Goal: Information Seeking & Learning: Understand process/instructions

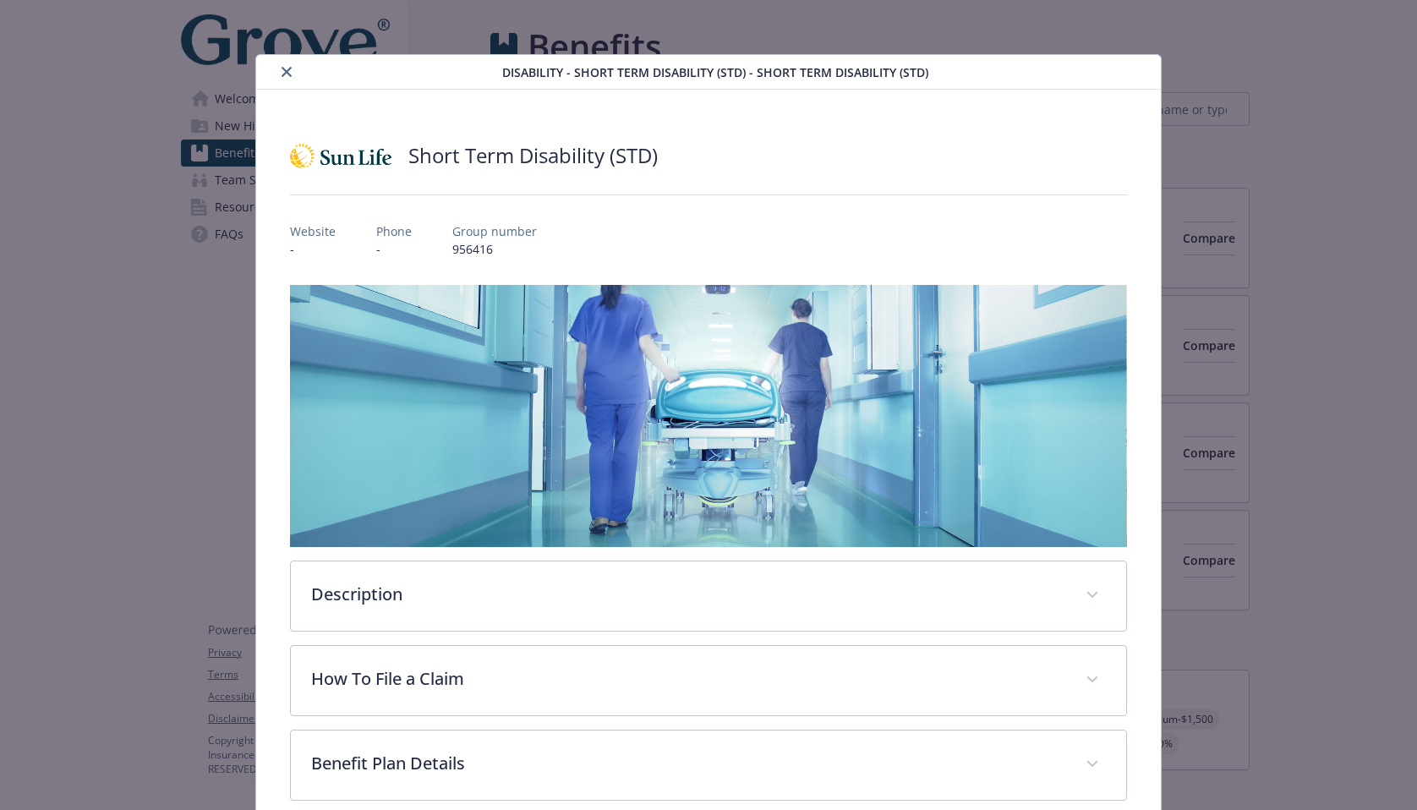
scroll to position [252, 0]
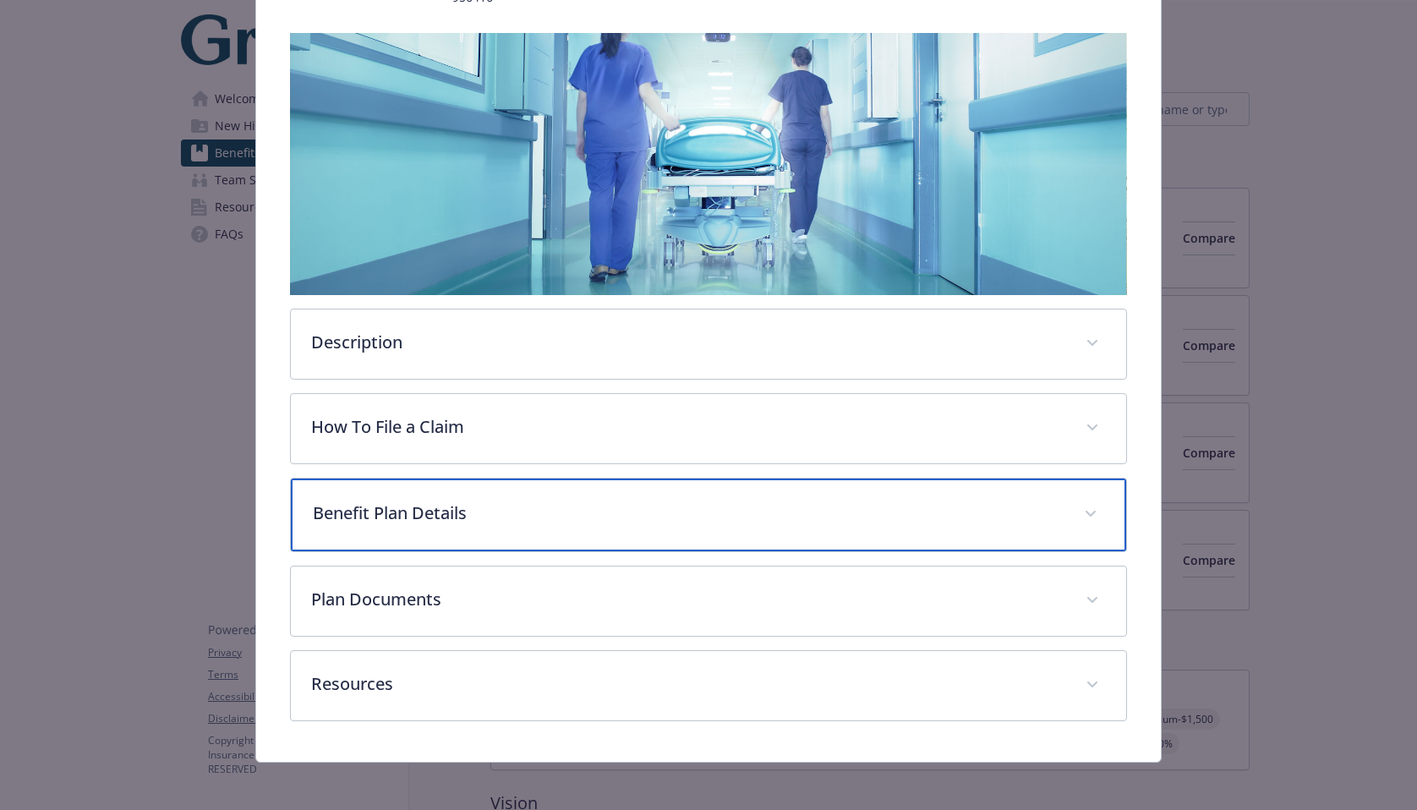
click at [509, 500] on p "Benefit Plan Details" at bounding box center [689, 512] width 752 height 25
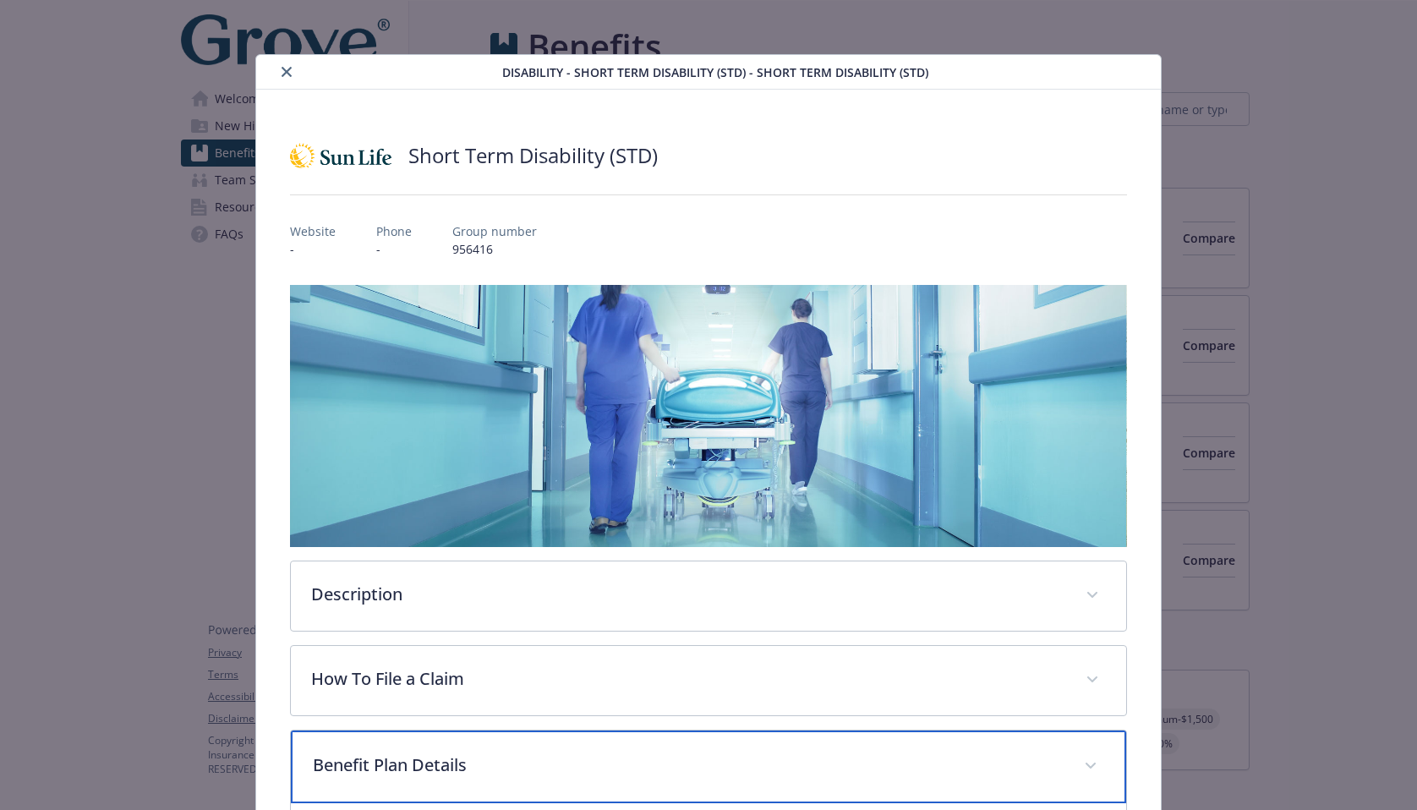
scroll to position [524, 0]
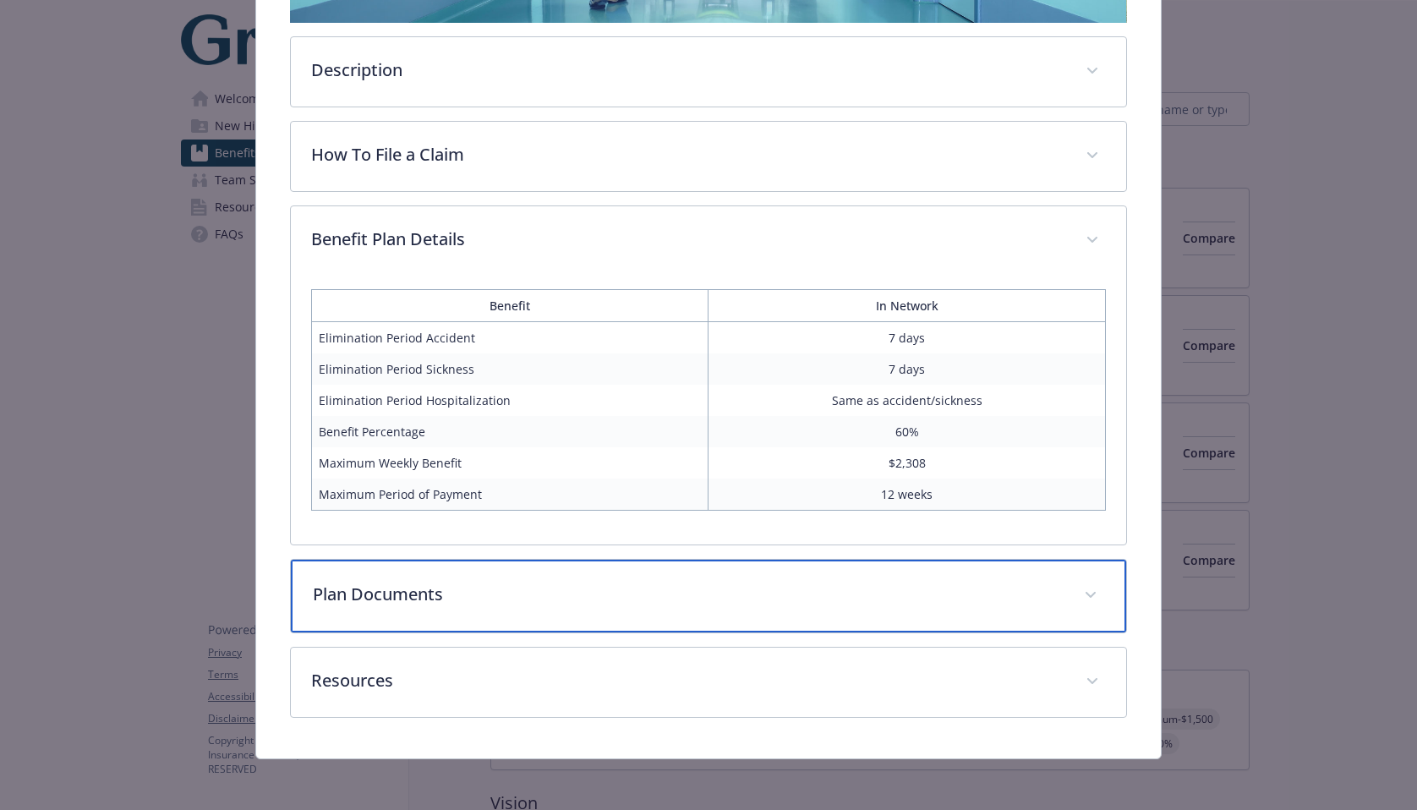
click at [1077, 592] on span "details for plan Disability - Short Term Disability (STD) - Short Term Disabili…" at bounding box center [1090, 595] width 27 height 27
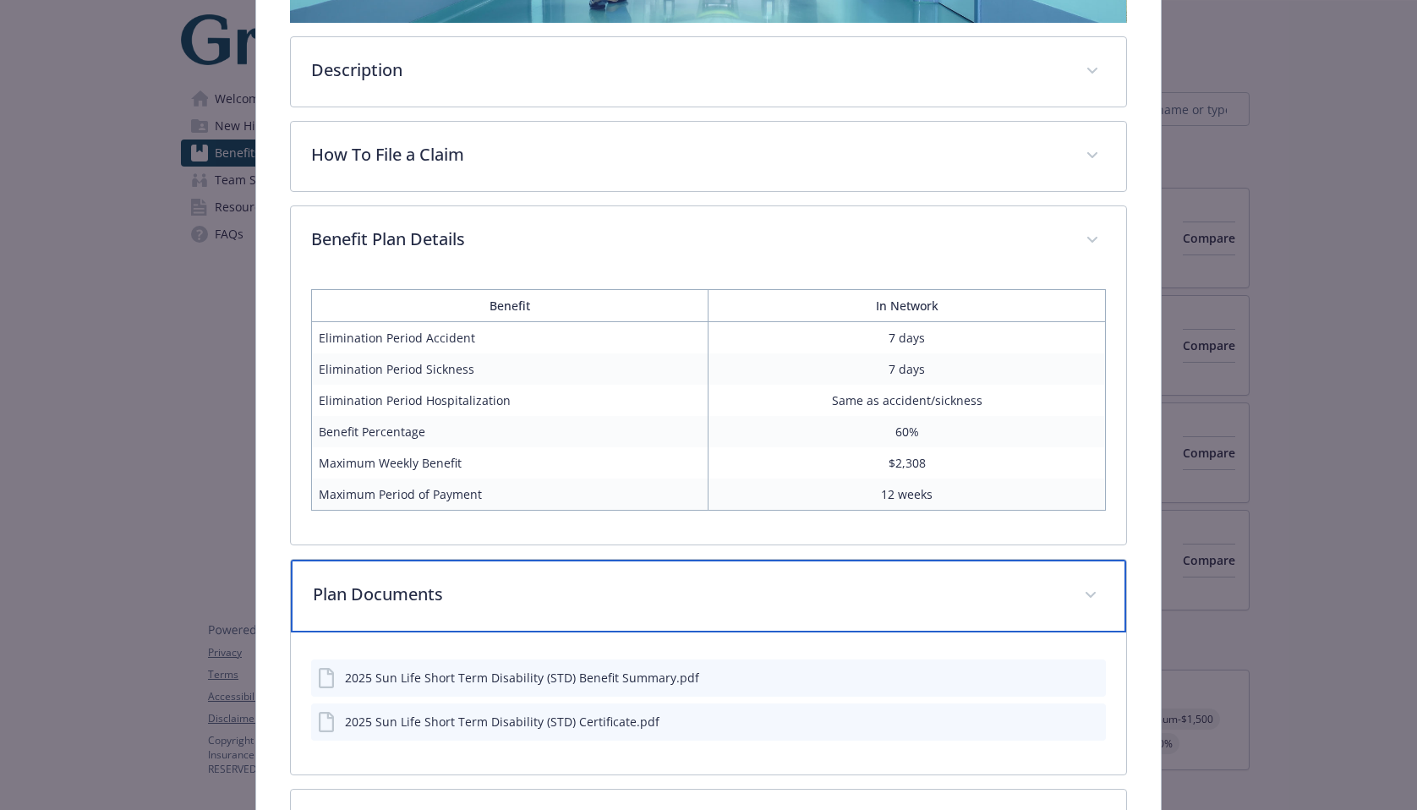
scroll to position [666, 0]
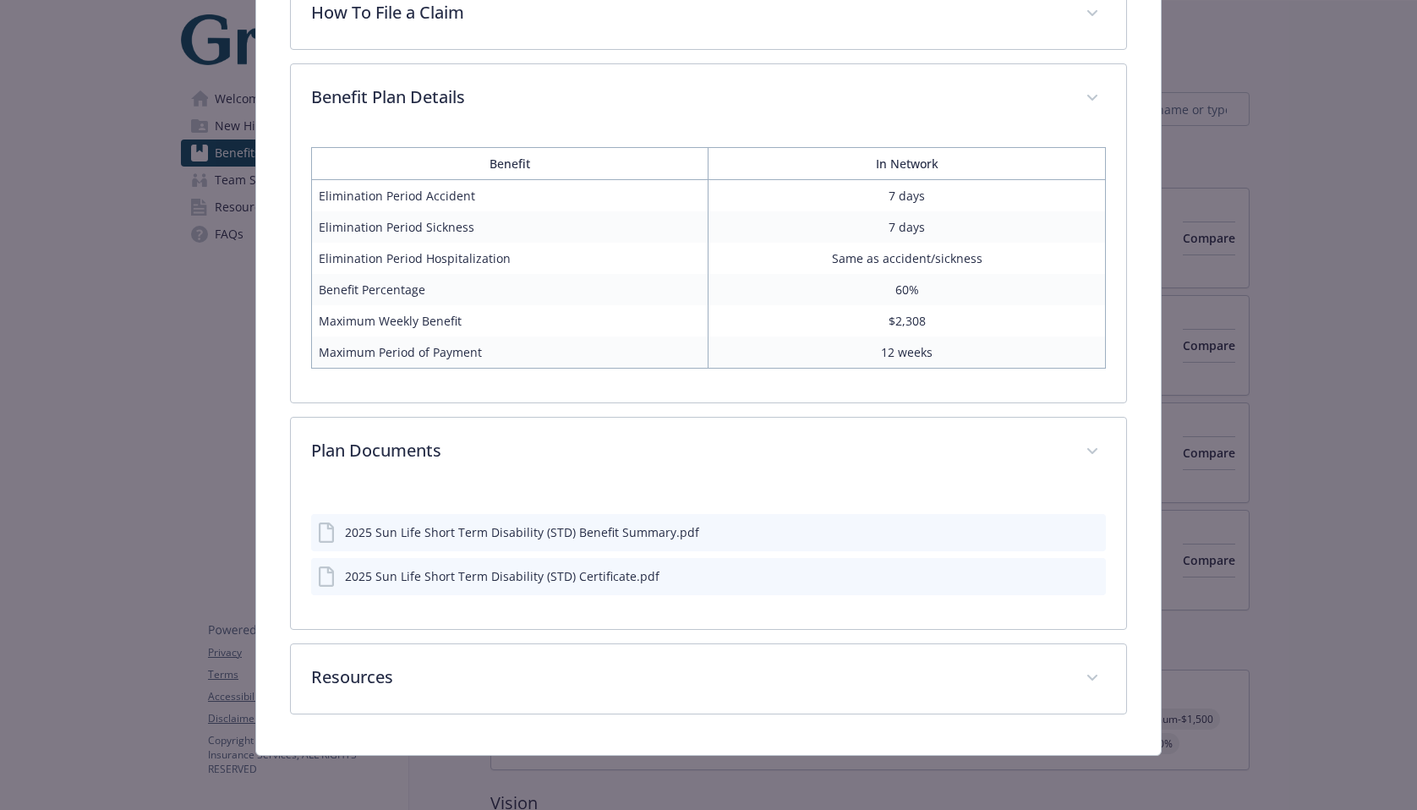
click at [463, 526] on div "2025 Sun Life Short Term Disability (STD) Benefit Summary.pdf" at bounding box center [522, 532] width 354 height 18
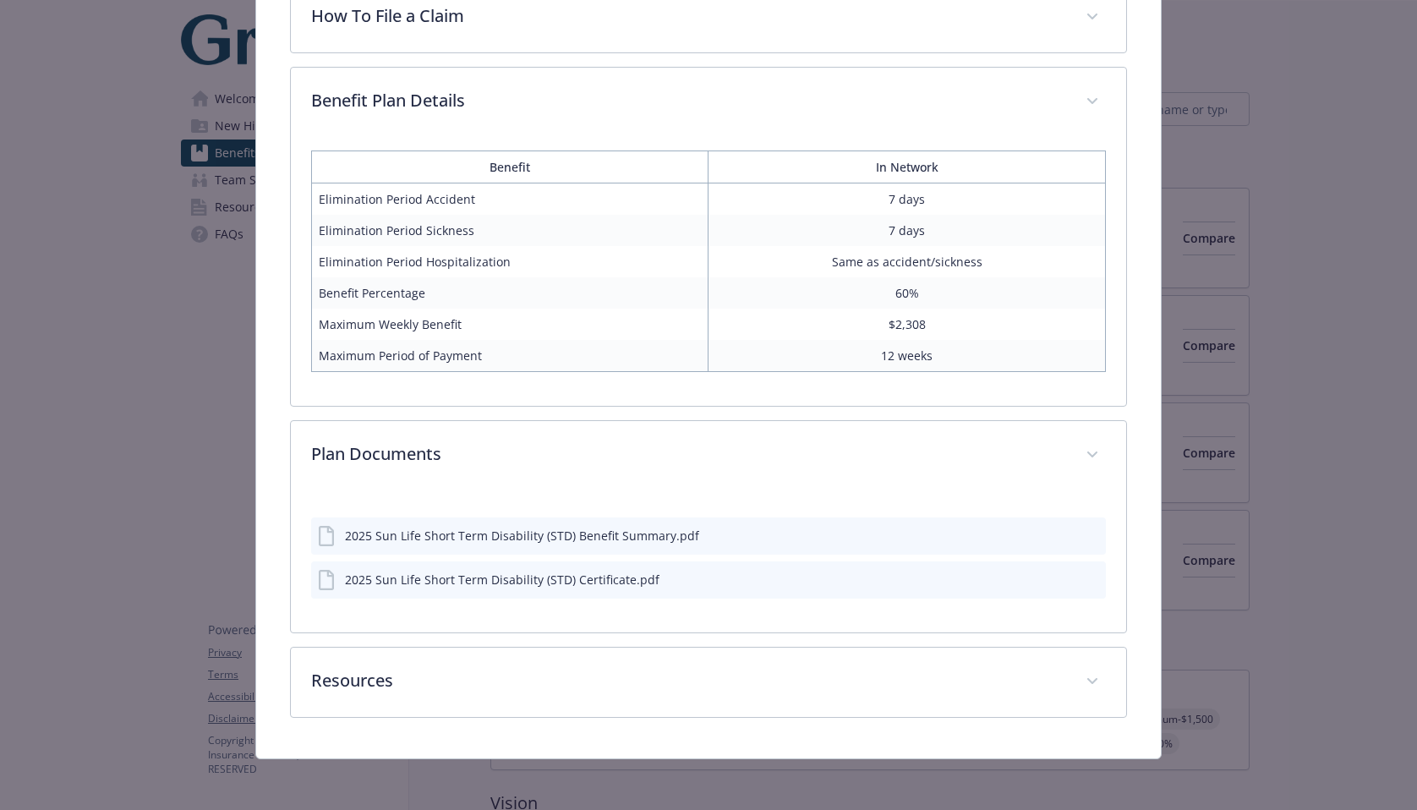
click at [1089, 524] on div "2025 Sun Life Short Term Disability (STD) Benefit Summary.pdf" at bounding box center [709, 535] width 796 height 37
click at [1084, 530] on icon "preview file" at bounding box center [1089, 534] width 15 height 12
